Goal: Transaction & Acquisition: Book appointment/travel/reservation

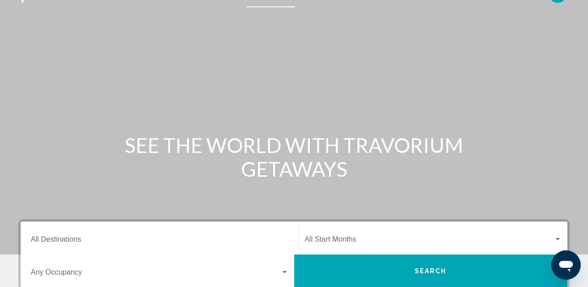
scroll to position [20, 0]
click at [557, 237] on div "Search widget" at bounding box center [557, 239] width 8 height 7
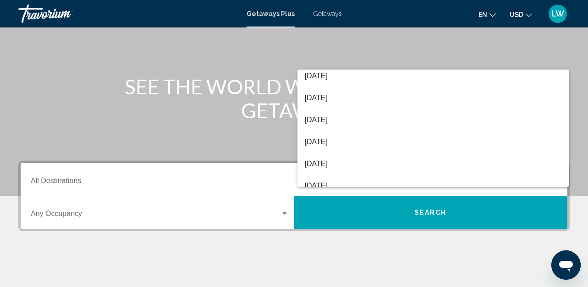
scroll to position [138, 0]
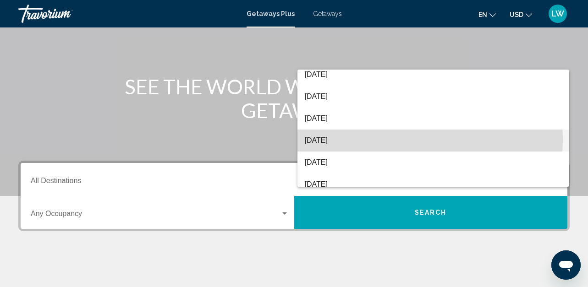
click at [332, 139] on span "[DATE]" at bounding box center [433, 141] width 257 height 22
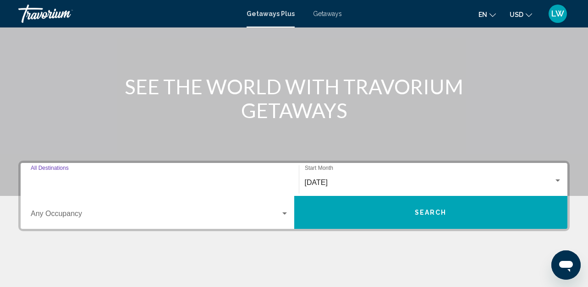
click at [67, 179] on input "Destination All Destinations" at bounding box center [160, 183] width 258 height 8
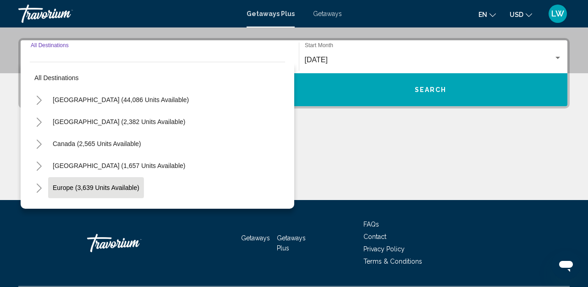
scroll to position [210, 0]
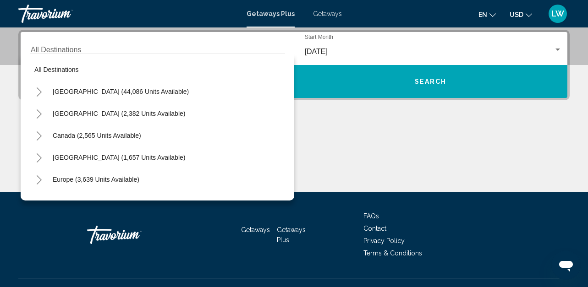
drag, startPoint x: 88, startPoint y: 184, endPoint x: 278, endPoint y: 86, distance: 214.2
click at [278, 86] on div "All destinations United States (44,086 units available) Mexico (2,382 units ava…" at bounding box center [157, 125] width 255 height 142
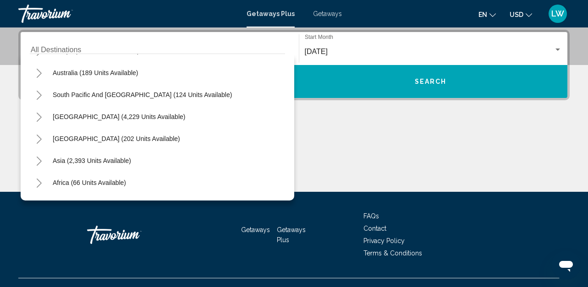
scroll to position [125, 0]
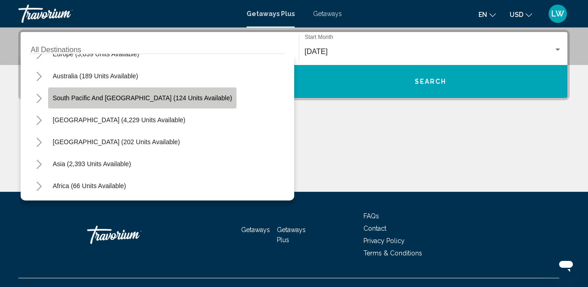
click at [168, 101] on span "South Pacific and [GEOGRAPHIC_DATA] (124 units available)" at bounding box center [142, 97] width 179 height 7
type input "**********"
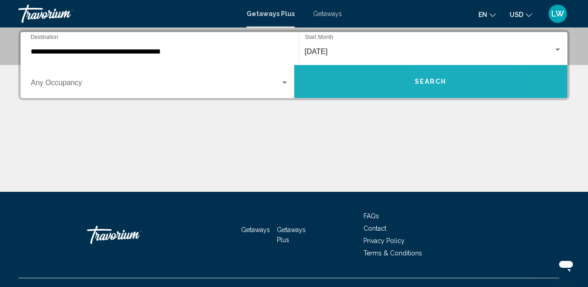
click at [441, 85] on span "Search" at bounding box center [430, 81] width 32 height 7
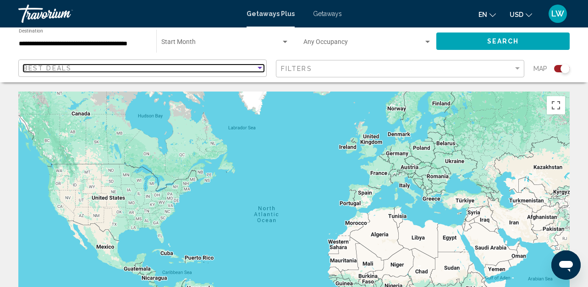
click at [262, 67] on div "Sort by" at bounding box center [259, 68] width 5 height 2
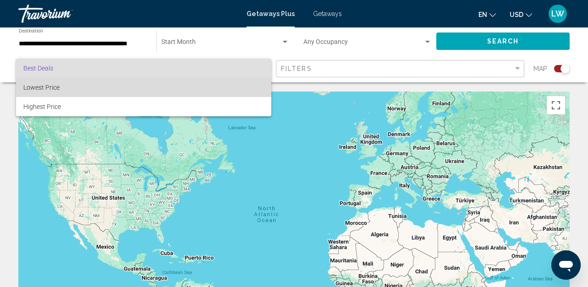
click at [249, 84] on span "Lowest Price" at bounding box center [143, 87] width 240 height 19
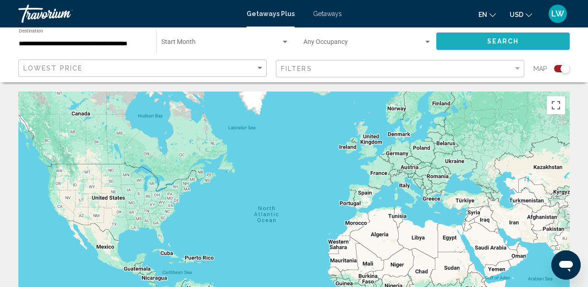
click at [483, 37] on button "Search" at bounding box center [502, 41] width 133 height 17
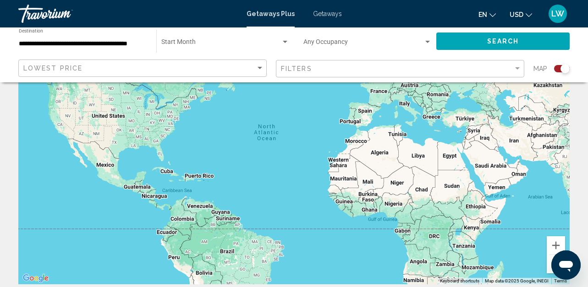
scroll to position [103, 0]
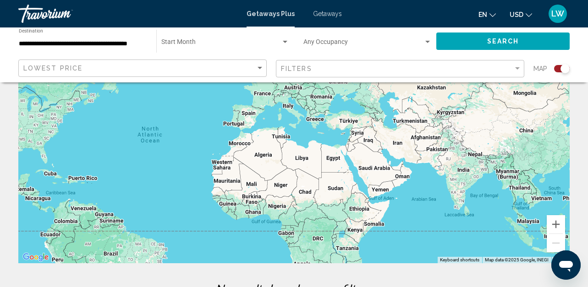
drag, startPoint x: 509, startPoint y: 185, endPoint x: 371, endPoint y: 215, distance: 140.7
click at [371, 215] on div "Main content" at bounding box center [293, 126] width 551 height 275
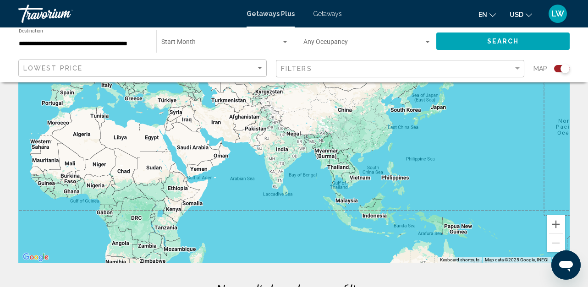
drag, startPoint x: 410, startPoint y: 199, endPoint x: 251, endPoint y: 164, distance: 162.7
click at [251, 164] on div "Main content" at bounding box center [293, 126] width 551 height 275
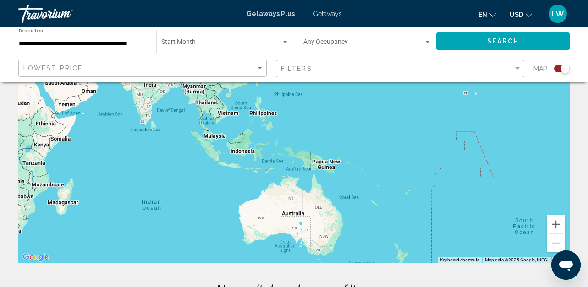
drag, startPoint x: 294, startPoint y: 180, endPoint x: 196, endPoint y: 113, distance: 119.3
click at [196, 113] on div "Main content" at bounding box center [293, 126] width 551 height 275
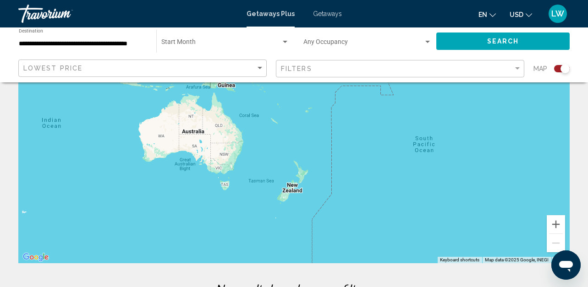
drag, startPoint x: 252, startPoint y: 165, endPoint x: 82, endPoint y: 110, distance: 179.2
click at [82, 110] on div "Main content" at bounding box center [293, 126] width 551 height 275
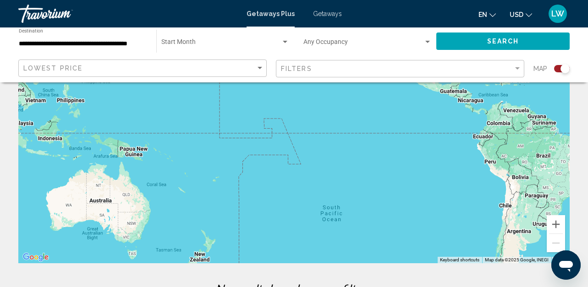
drag, startPoint x: 172, startPoint y: 134, endPoint x: 195, endPoint y: 147, distance: 26.0
click at [195, 147] on div "Main content" at bounding box center [293, 126] width 551 height 275
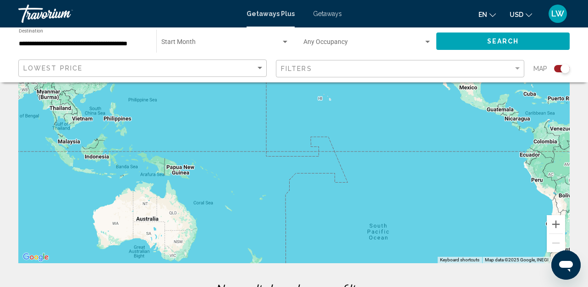
drag, startPoint x: 210, startPoint y: 182, endPoint x: 278, endPoint y: 185, distance: 67.9
click at [278, 185] on div "Main content" at bounding box center [293, 126] width 551 height 275
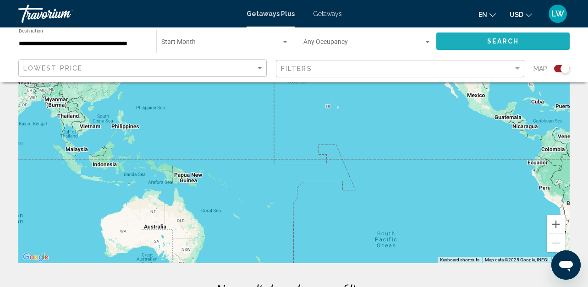
click at [504, 41] on span "Search" at bounding box center [503, 41] width 32 height 7
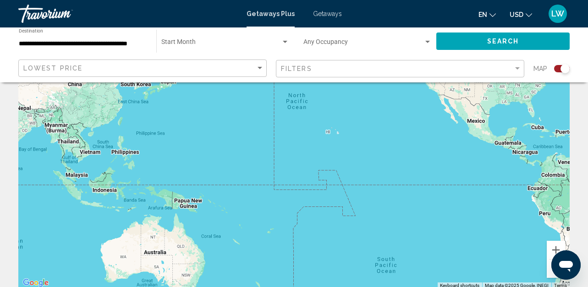
scroll to position [0, 0]
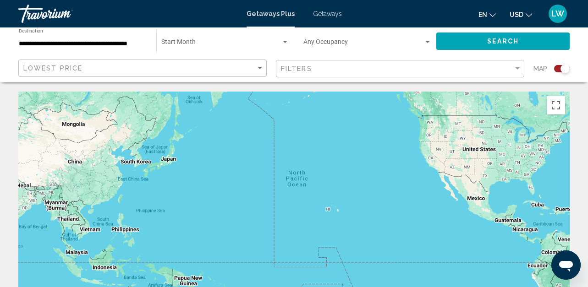
click at [321, 13] on span "Getaways" at bounding box center [327, 13] width 29 height 7
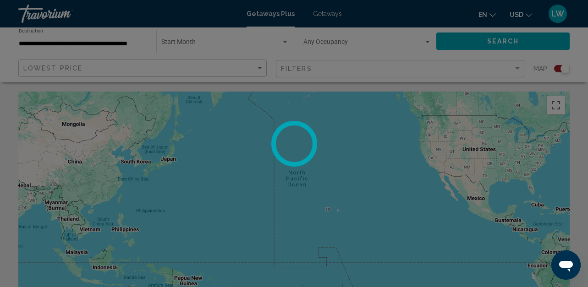
click at [321, 13] on div at bounding box center [294, 143] width 588 height 287
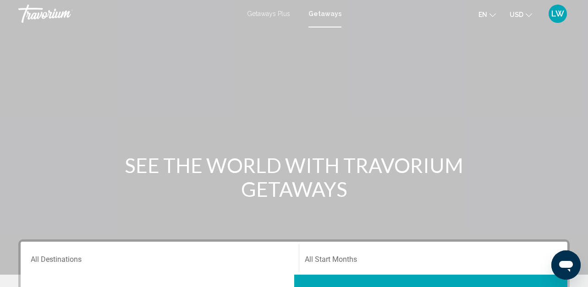
click at [490, 14] on icon "Change language" at bounding box center [492, 15] width 6 height 4
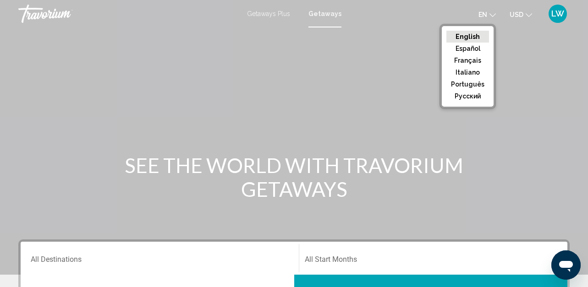
drag, startPoint x: 527, startPoint y: 13, endPoint x: 517, endPoint y: 13, distance: 9.6
click at [517, 13] on button "USD USD ($) MXN (Mex$) CAD (Can$) GBP (£) EUR (€) AUD (A$) NZD (NZ$) CNY (CN¥)" at bounding box center [520, 14] width 22 height 13
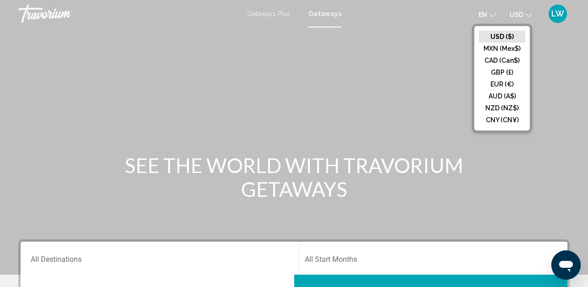
click at [517, 13] on span "USD" at bounding box center [516, 14] width 14 height 7
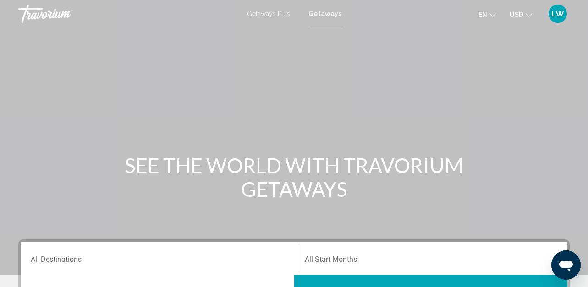
click at [517, 13] on span "USD" at bounding box center [516, 14] width 14 height 7
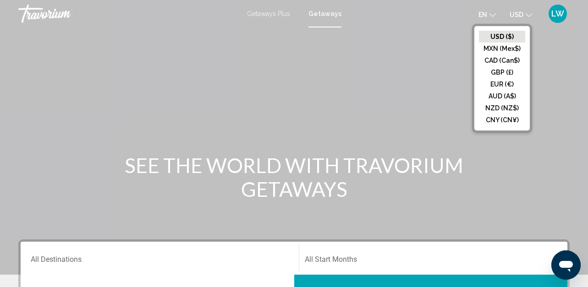
click at [517, 13] on span "USD" at bounding box center [516, 14] width 14 height 7
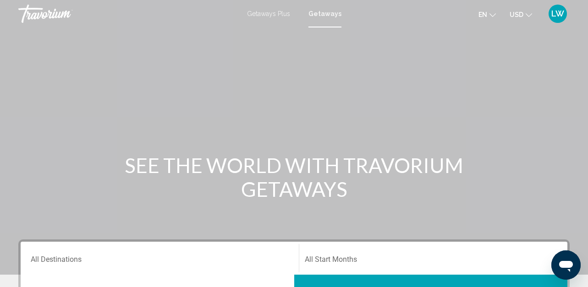
drag, startPoint x: 517, startPoint y: 13, endPoint x: 512, endPoint y: 14, distance: 5.7
click at [512, 14] on span "USD" at bounding box center [516, 14] width 14 height 7
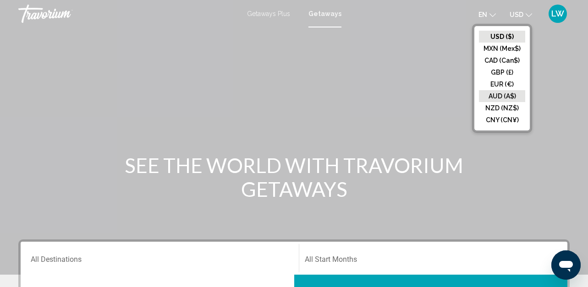
click at [517, 93] on button "AUD (A$)" at bounding box center [502, 96] width 46 height 12
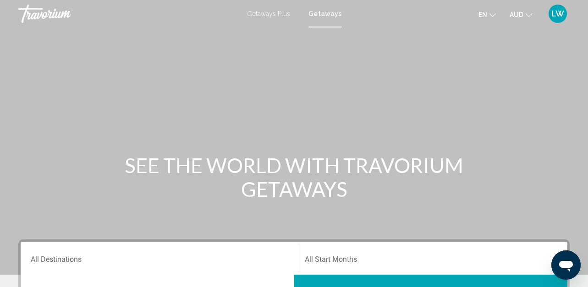
click at [268, 14] on span "Getaways Plus" at bounding box center [268, 13] width 43 height 7
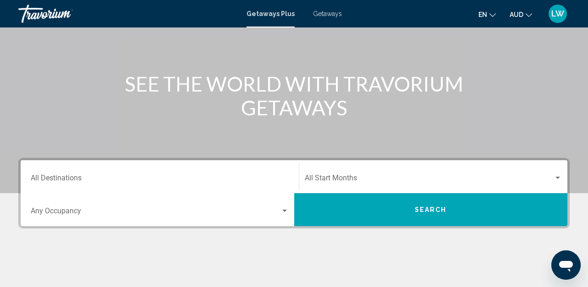
scroll to position [89, 0]
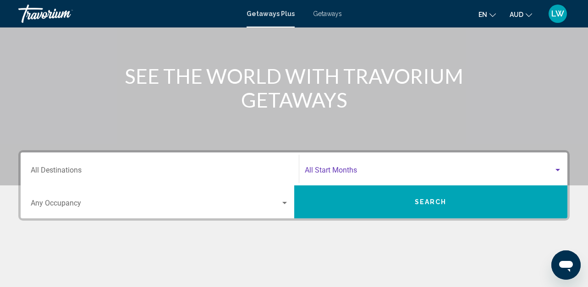
click at [556, 169] on div "Search widget" at bounding box center [557, 170] width 5 height 2
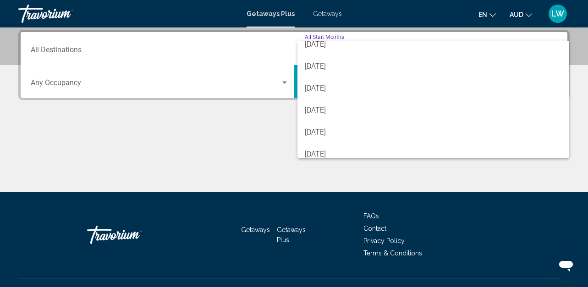
scroll to position [142, 0]
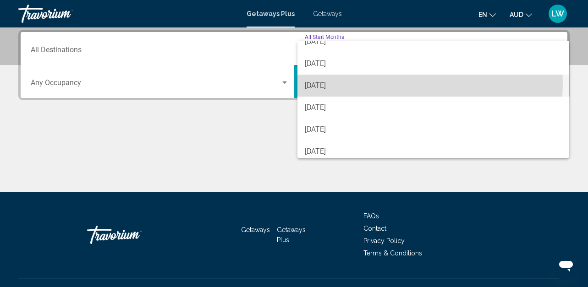
click at [360, 83] on span "[DATE]" at bounding box center [433, 86] width 257 height 22
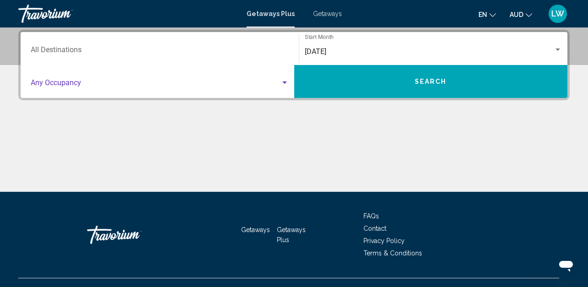
click at [285, 83] on div "Search widget" at bounding box center [284, 83] width 5 height 2
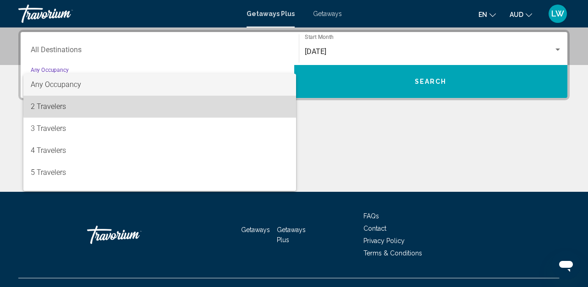
click at [262, 101] on span "2 Travelers" at bounding box center [160, 107] width 258 height 22
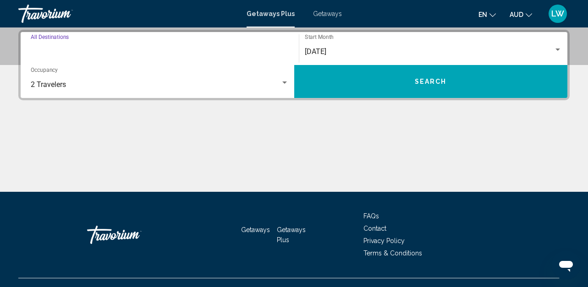
click at [142, 50] on input "Destination All Destinations" at bounding box center [160, 52] width 258 height 8
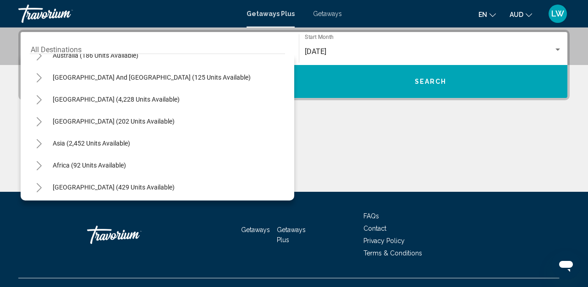
scroll to position [148, 0]
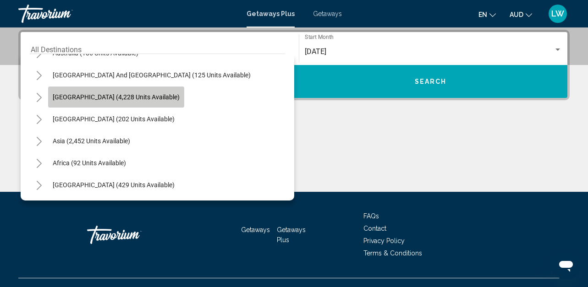
click at [142, 96] on span "South America (4,228 units available)" at bounding box center [116, 96] width 127 height 7
type input "**********"
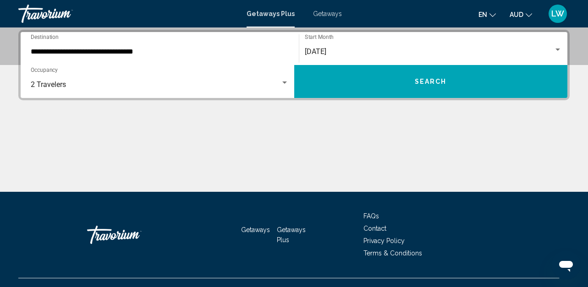
click at [142, 96] on div "2 Travelers Occupancy Any Occupancy" at bounding box center [160, 81] width 258 height 29
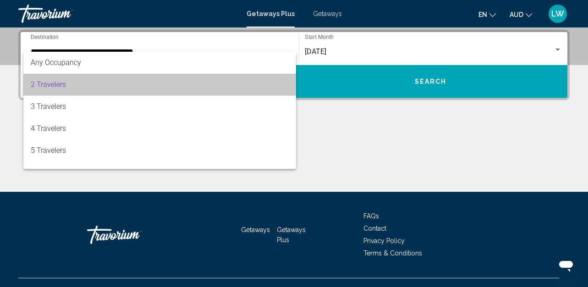
click at [277, 87] on span "2 Travelers" at bounding box center [160, 85] width 258 height 22
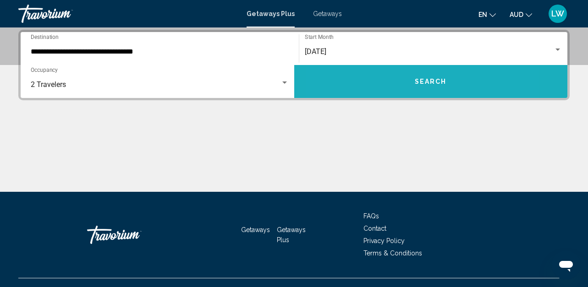
click at [378, 86] on button "Search" at bounding box center [430, 81] width 273 height 33
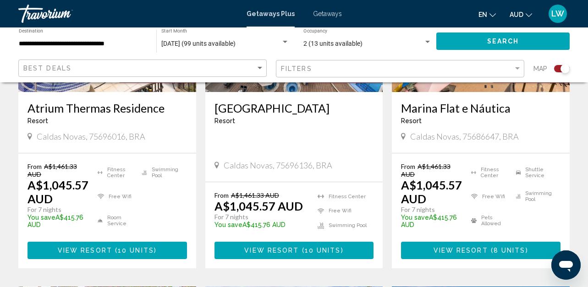
scroll to position [400, 0]
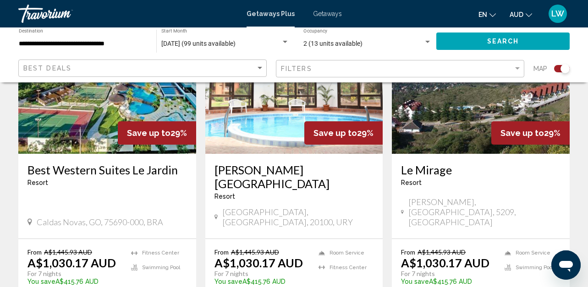
click at [77, 36] on div "**********" at bounding box center [83, 41] width 128 height 25
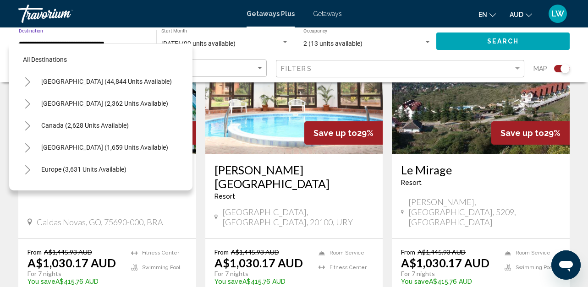
scroll to position [124, 0]
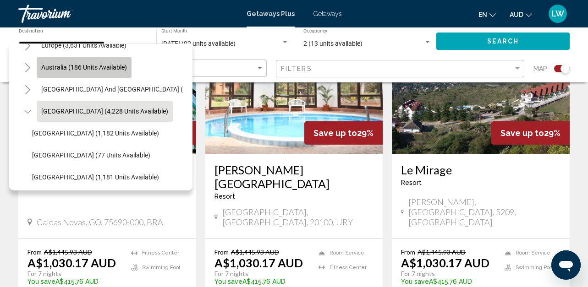
click at [104, 64] on span "Australia (186 units available)" at bounding box center [84, 67] width 86 height 7
type input "**********"
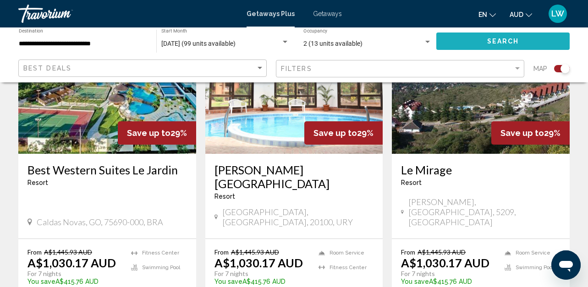
click at [467, 42] on button "Search" at bounding box center [502, 41] width 133 height 17
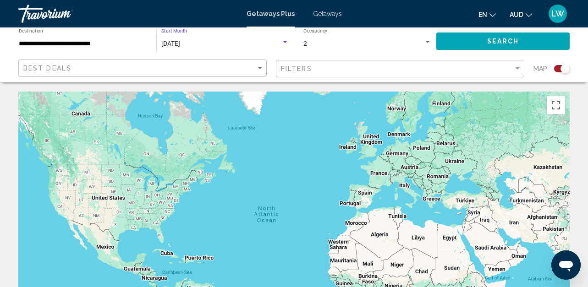
click at [180, 44] on span "[DATE]" at bounding box center [170, 43] width 19 height 7
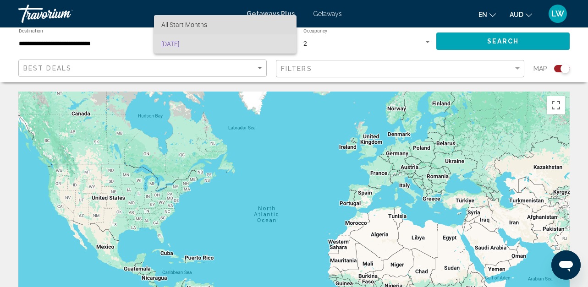
click at [190, 24] on span "All Start Months" at bounding box center [184, 24] width 46 height 7
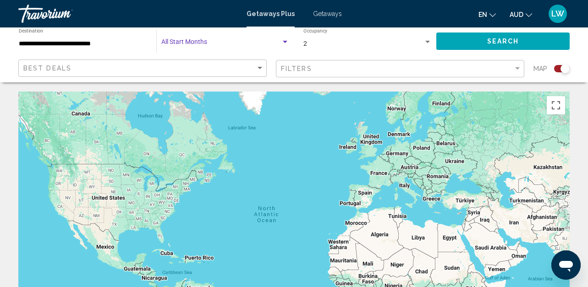
click at [284, 42] on div "Search widget" at bounding box center [285, 42] width 5 height 2
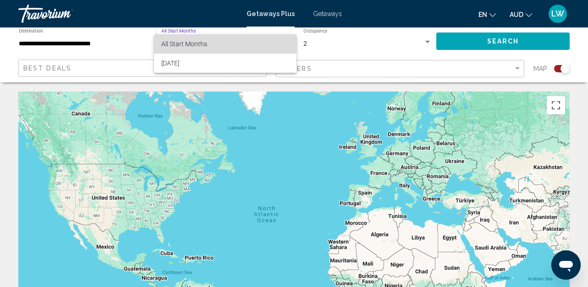
click at [272, 42] on span "All Start Months" at bounding box center [225, 43] width 128 height 19
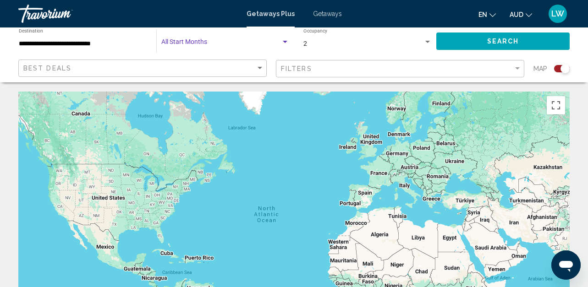
click at [286, 40] on div "Search widget" at bounding box center [285, 41] width 8 height 7
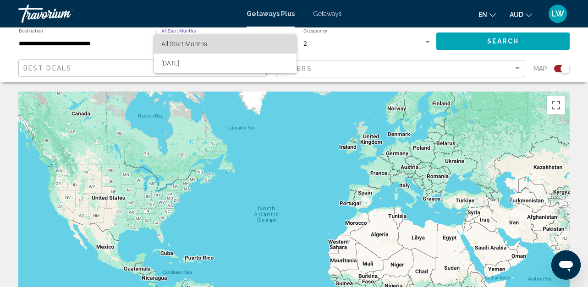
click at [240, 47] on span "All Start Months" at bounding box center [225, 43] width 128 height 19
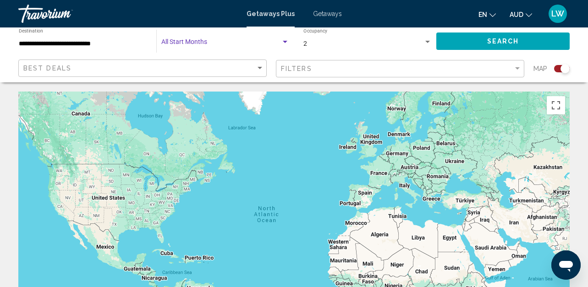
click at [286, 41] on div "Search widget" at bounding box center [285, 42] width 5 height 2
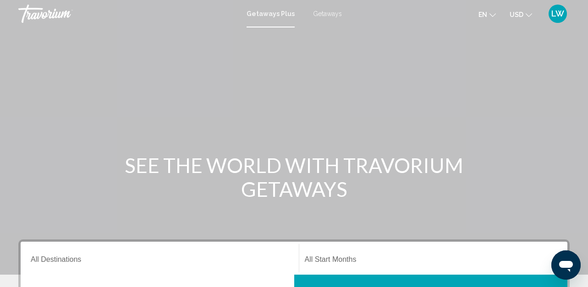
click at [518, 15] on span "USD" at bounding box center [516, 14] width 14 height 7
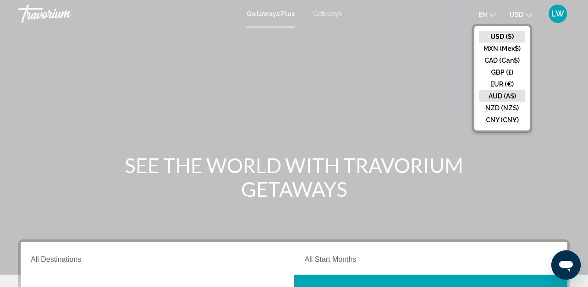
click at [511, 96] on button "AUD (A$)" at bounding box center [502, 96] width 46 height 12
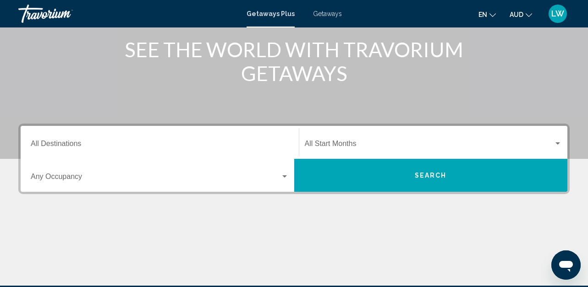
scroll to position [119, 0]
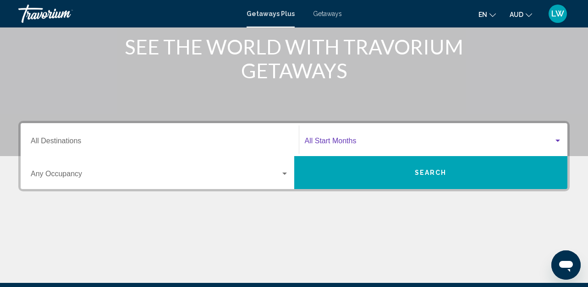
click at [556, 140] on div "Search widget" at bounding box center [557, 141] width 5 height 2
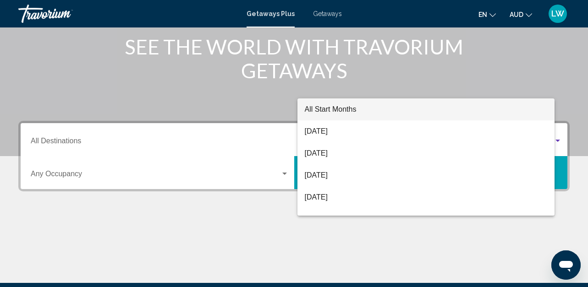
scroll to position [210, 0]
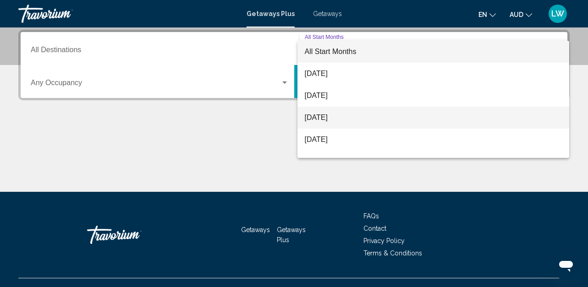
click at [482, 120] on span "[DATE]" at bounding box center [433, 118] width 257 height 22
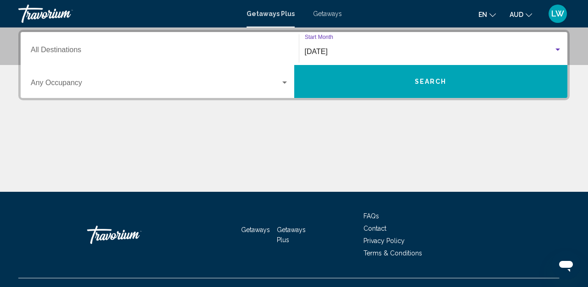
click at [556, 48] on div "Search widget" at bounding box center [557, 49] width 8 height 7
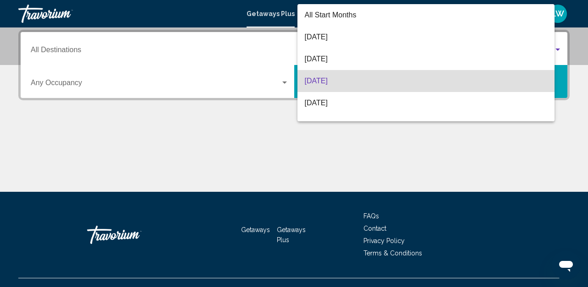
scroll to position [29, 0]
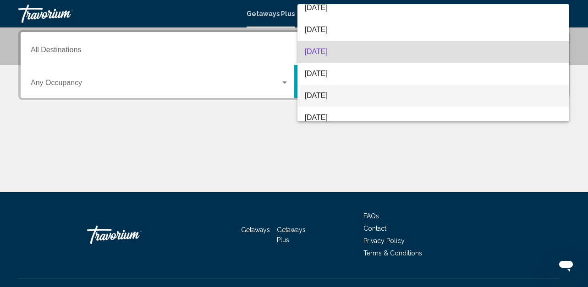
click at [507, 92] on span "[DATE]" at bounding box center [433, 96] width 257 height 22
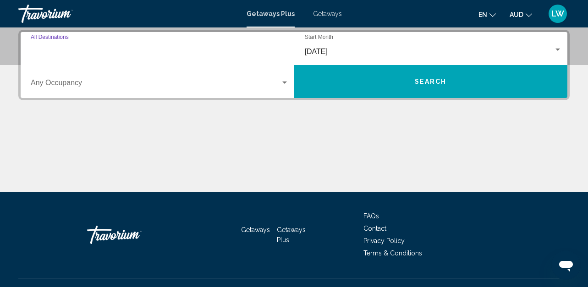
click at [261, 49] on input "Destination All Destinations" at bounding box center [160, 52] width 258 height 8
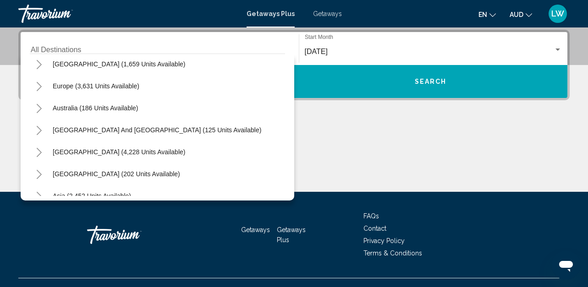
scroll to position [123, 0]
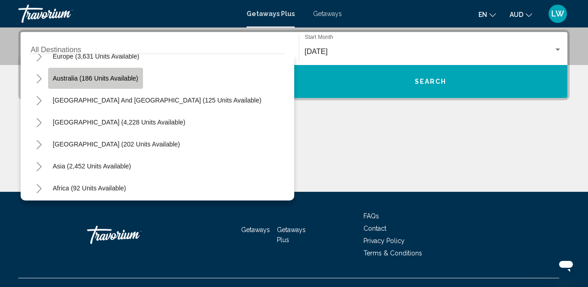
click at [117, 80] on span "Australia (186 units available)" at bounding box center [96, 78] width 86 height 7
type input "**********"
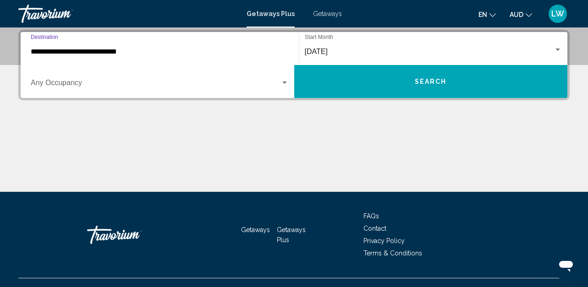
click at [285, 82] on div "Search widget" at bounding box center [284, 83] width 5 height 2
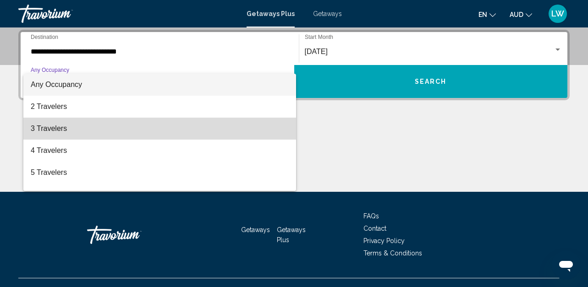
click at [252, 131] on span "3 Travelers" at bounding box center [160, 129] width 258 height 22
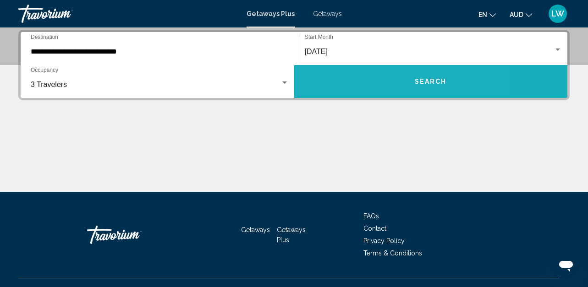
click at [364, 86] on button "Search" at bounding box center [430, 81] width 273 height 33
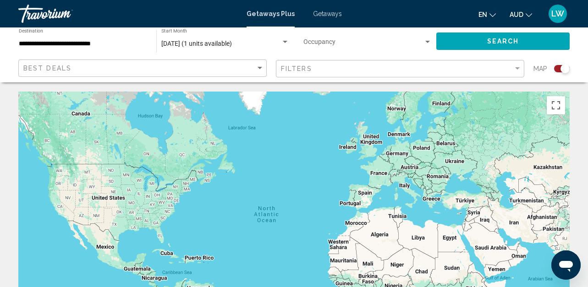
click at [284, 40] on div "Search widget" at bounding box center [285, 41] width 8 height 7
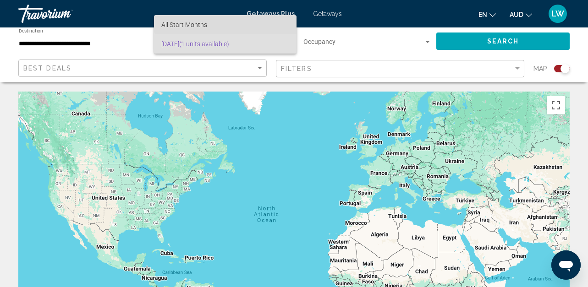
click at [245, 23] on span "All Start Months" at bounding box center [225, 24] width 128 height 19
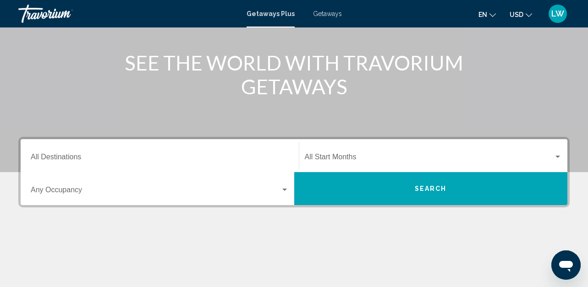
scroll to position [105, 0]
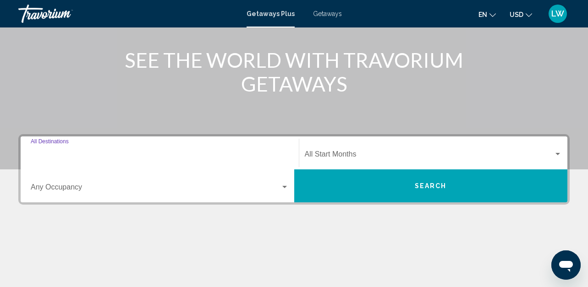
click at [75, 154] on input "Destination All Destinations" at bounding box center [160, 156] width 258 height 8
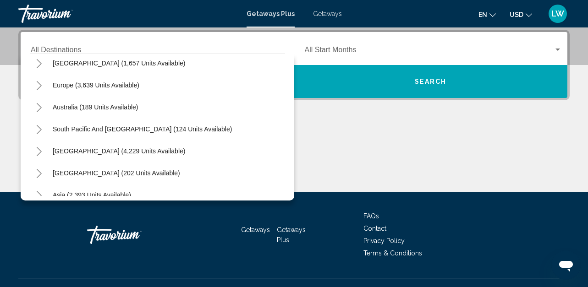
scroll to position [98, 0]
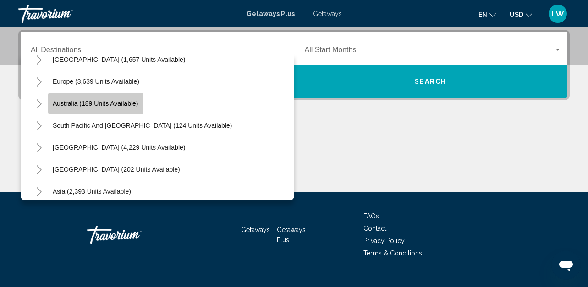
click at [118, 101] on span "Australia (189 units available)" at bounding box center [96, 103] width 86 height 7
type input "**********"
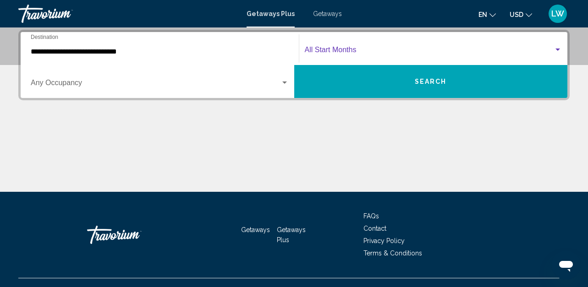
click at [364, 49] on span "Search widget" at bounding box center [429, 52] width 249 height 8
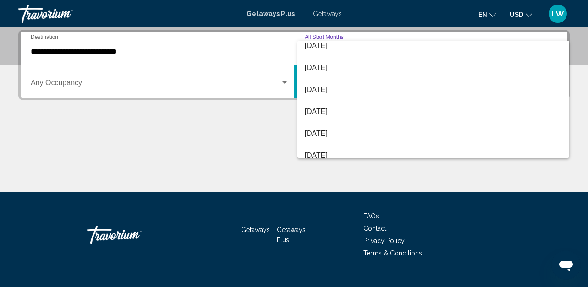
scroll to position [39, 0]
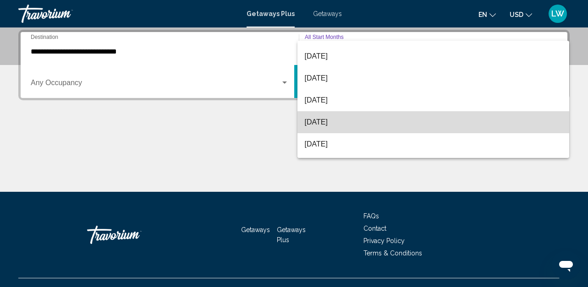
click at [549, 115] on span "[DATE]" at bounding box center [433, 122] width 257 height 22
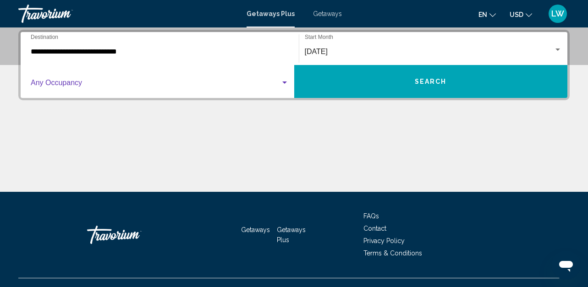
click at [284, 82] on div "Search widget" at bounding box center [284, 83] width 5 height 2
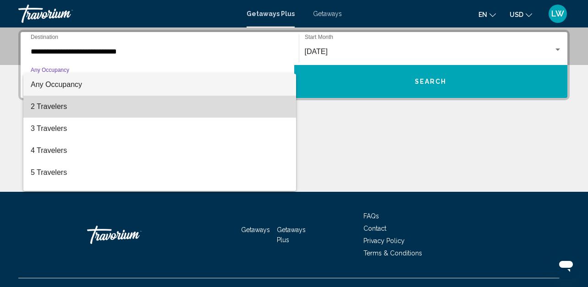
click at [270, 105] on span "2 Travelers" at bounding box center [160, 107] width 258 height 22
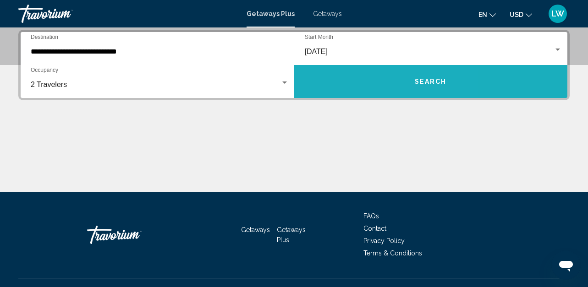
click at [348, 77] on button "Search" at bounding box center [430, 81] width 273 height 33
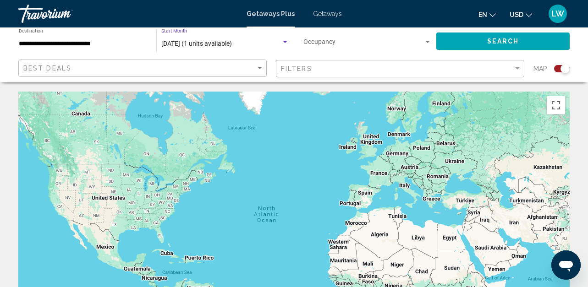
click at [284, 41] on div "Search widget" at bounding box center [285, 42] width 5 height 2
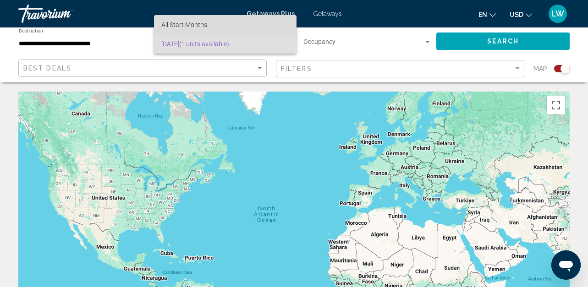
click at [271, 26] on span "All Start Months" at bounding box center [225, 24] width 128 height 19
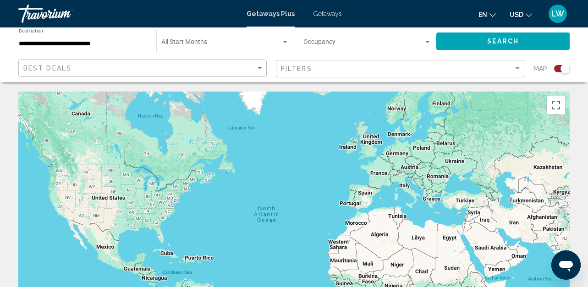
click at [192, 39] on div "Start Month All Start Months" at bounding box center [225, 41] width 128 height 25
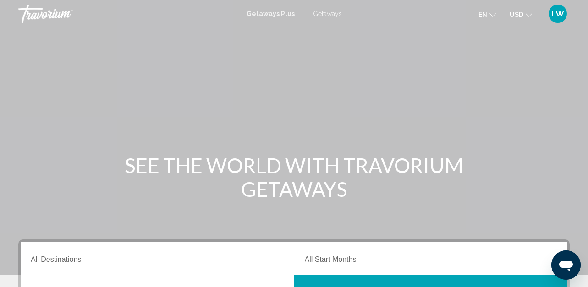
click at [324, 10] on span "Getaways" at bounding box center [327, 13] width 29 height 7
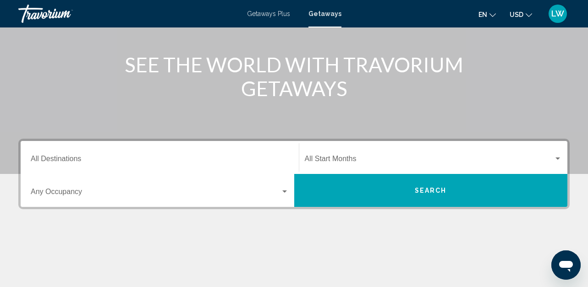
scroll to position [98, 0]
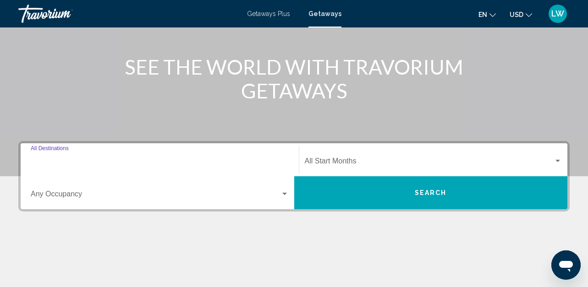
click at [133, 163] on input "Destination All Destinations" at bounding box center [160, 163] width 258 height 8
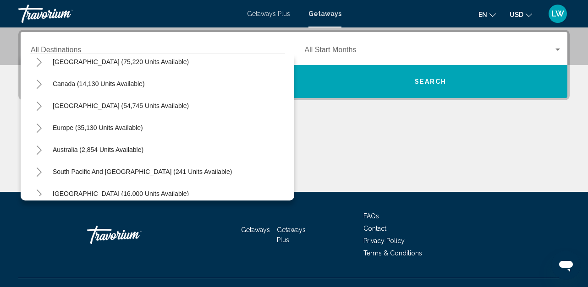
scroll to position [69, 0]
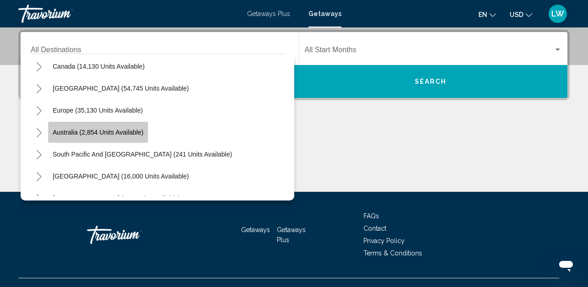
click at [134, 131] on span "Australia (2,854 units available)" at bounding box center [98, 132] width 91 height 7
type input "**********"
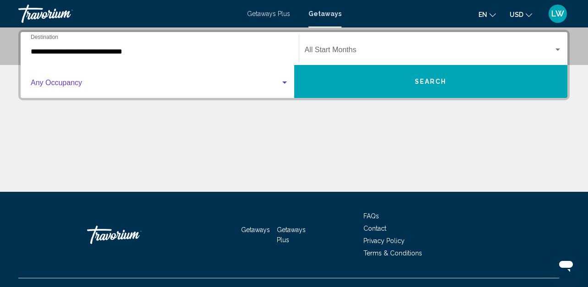
click at [284, 82] on div "Search widget" at bounding box center [284, 83] width 5 height 2
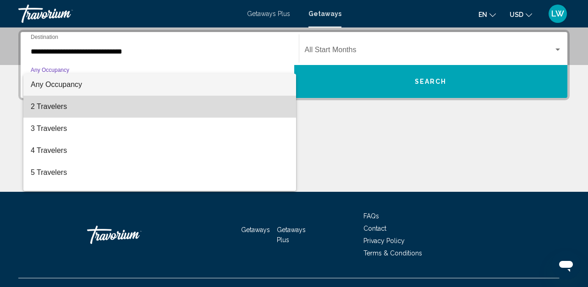
click at [283, 105] on mat-option "2 Travelers" at bounding box center [159, 107] width 272 height 22
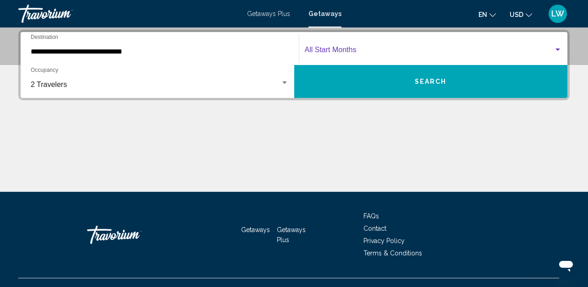
click at [557, 49] on div "Search widget" at bounding box center [557, 50] width 5 height 2
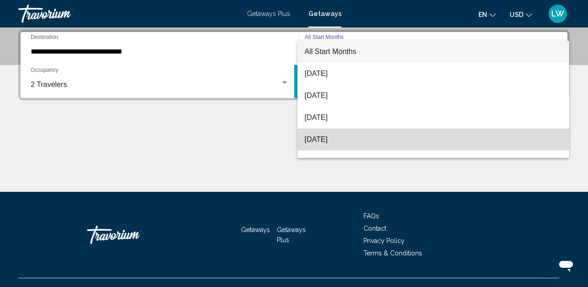
click at [473, 133] on span "[DATE]" at bounding box center [433, 140] width 257 height 22
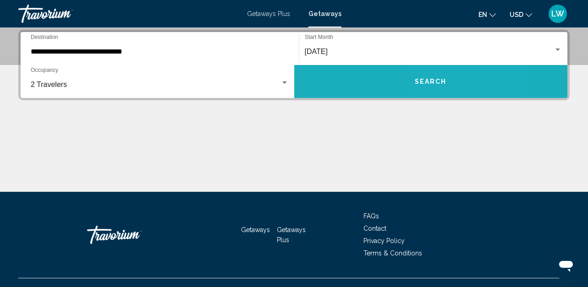
click at [456, 80] on button "Search" at bounding box center [430, 81] width 273 height 33
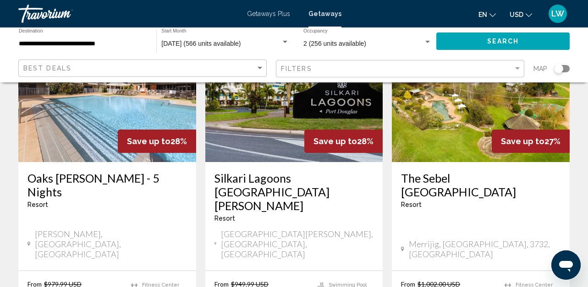
scroll to position [1212, 0]
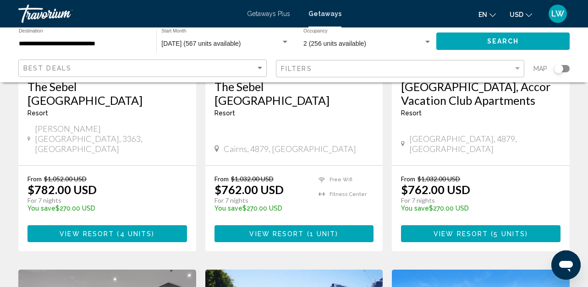
scroll to position [889, 0]
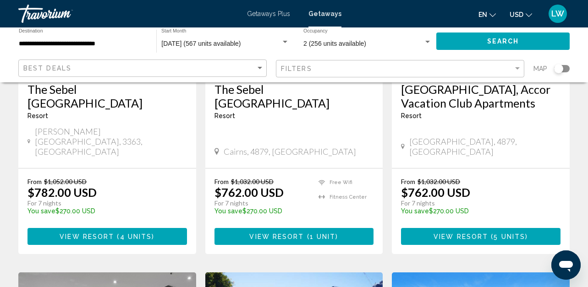
click at [512, 13] on span "USD" at bounding box center [516, 14] width 14 height 7
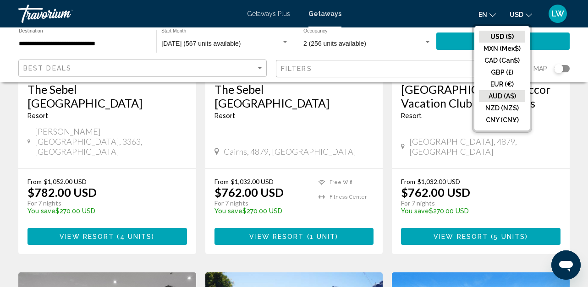
click at [515, 94] on button "AUD (A$)" at bounding box center [502, 96] width 46 height 12
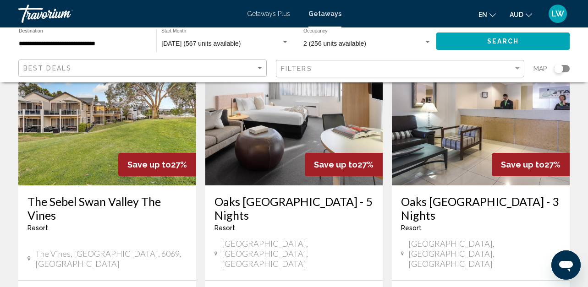
scroll to position [0, 0]
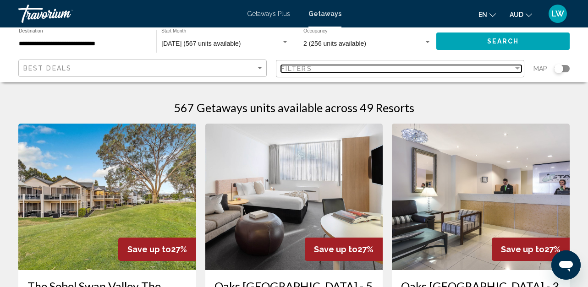
click at [518, 65] on div "Filter" at bounding box center [517, 68] width 8 height 7
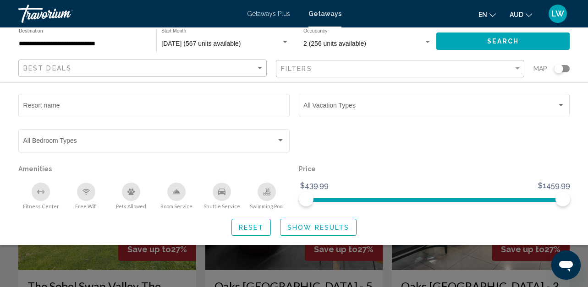
click at [85, 194] on icon "Free Wifi" at bounding box center [85, 191] width 7 height 7
click at [175, 198] on div "Room Service" at bounding box center [176, 192] width 18 height 18
click at [267, 194] on icon "Swimming Pool" at bounding box center [266, 191] width 7 height 7
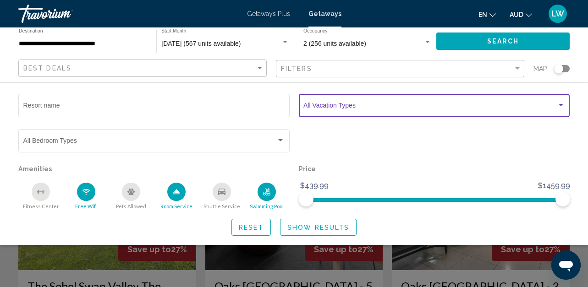
click at [559, 104] on div "Search widget" at bounding box center [560, 105] width 5 height 2
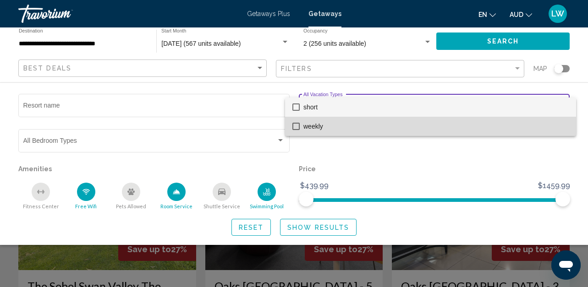
click at [531, 124] on span "weekly" at bounding box center [435, 126] width 265 height 19
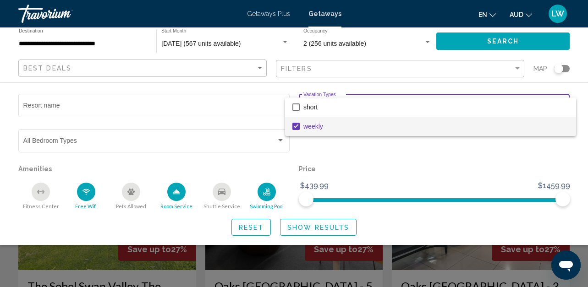
click at [279, 140] on div at bounding box center [294, 143] width 588 height 287
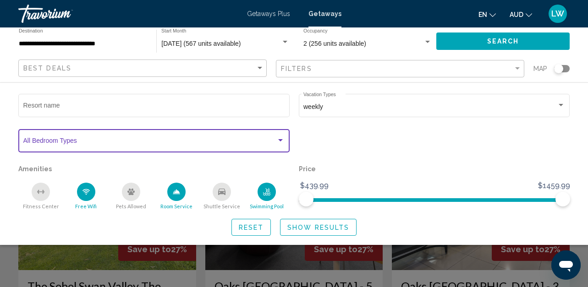
click at [279, 140] on div "Search widget" at bounding box center [280, 140] width 5 height 2
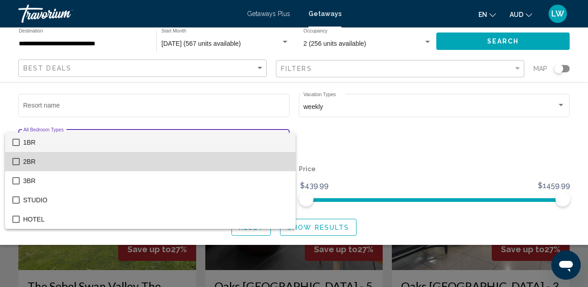
click at [279, 158] on span "2BR" at bounding box center [155, 161] width 265 height 19
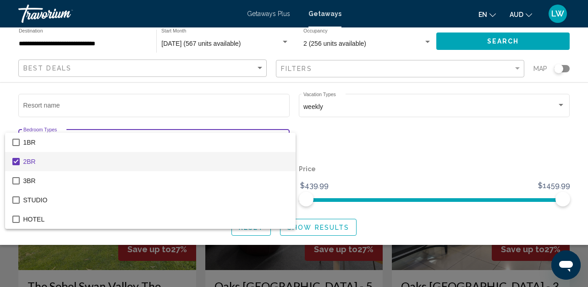
click at [331, 228] on div at bounding box center [294, 143] width 588 height 287
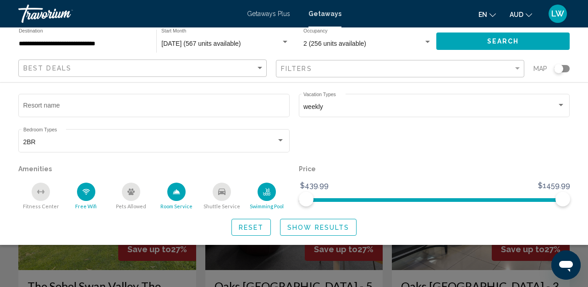
click at [331, 228] on span "Show Results" at bounding box center [318, 227] width 62 height 7
